Goal: Task Accomplishment & Management: Manage account settings

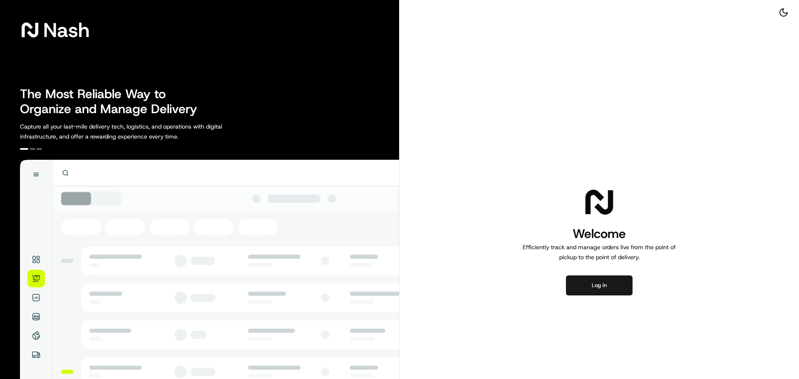
click at [602, 287] on button "Log in" at bounding box center [599, 286] width 67 height 20
